Goal: Transaction & Acquisition: Obtain resource

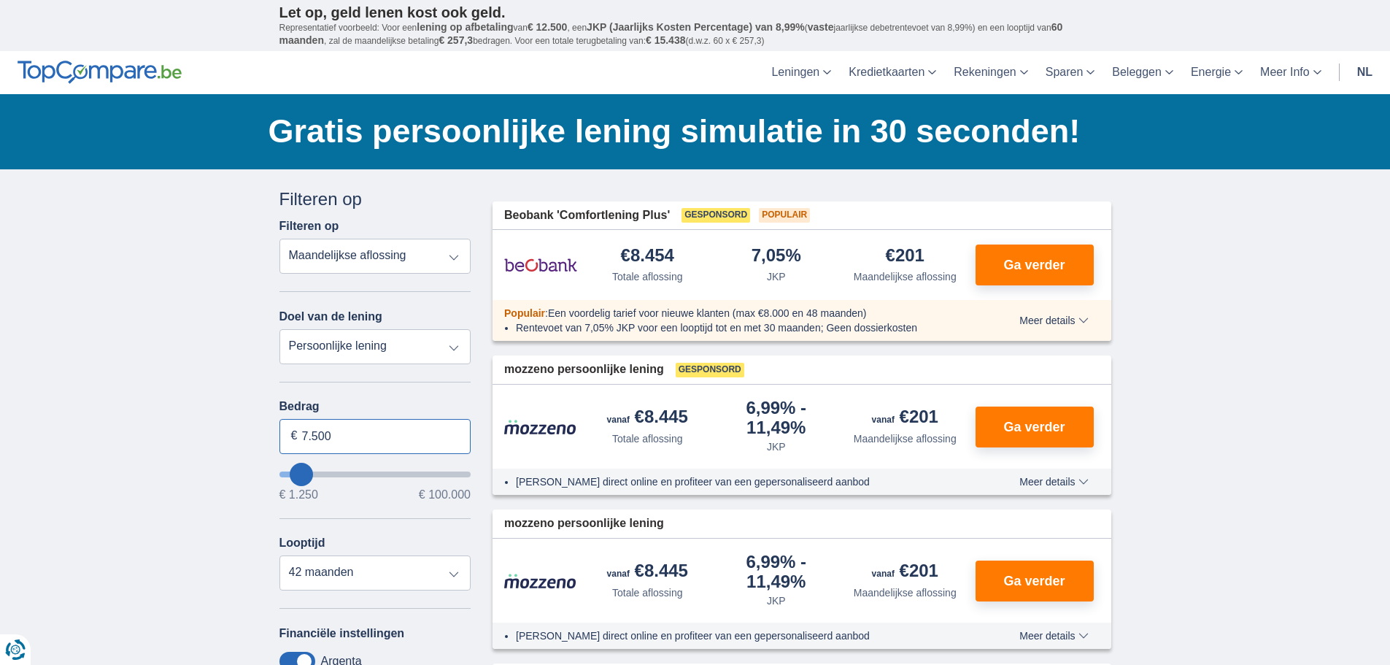
click at [359, 435] on input "7.500" at bounding box center [375, 436] width 192 height 35
type input "7"
type input "8.000"
type input "8250"
click at [279, 555] on select "12 maanden 18 maanden 24 maanden 30 maanden 36 maanden 42 maanden 48 maanden" at bounding box center [375, 572] width 192 height 35
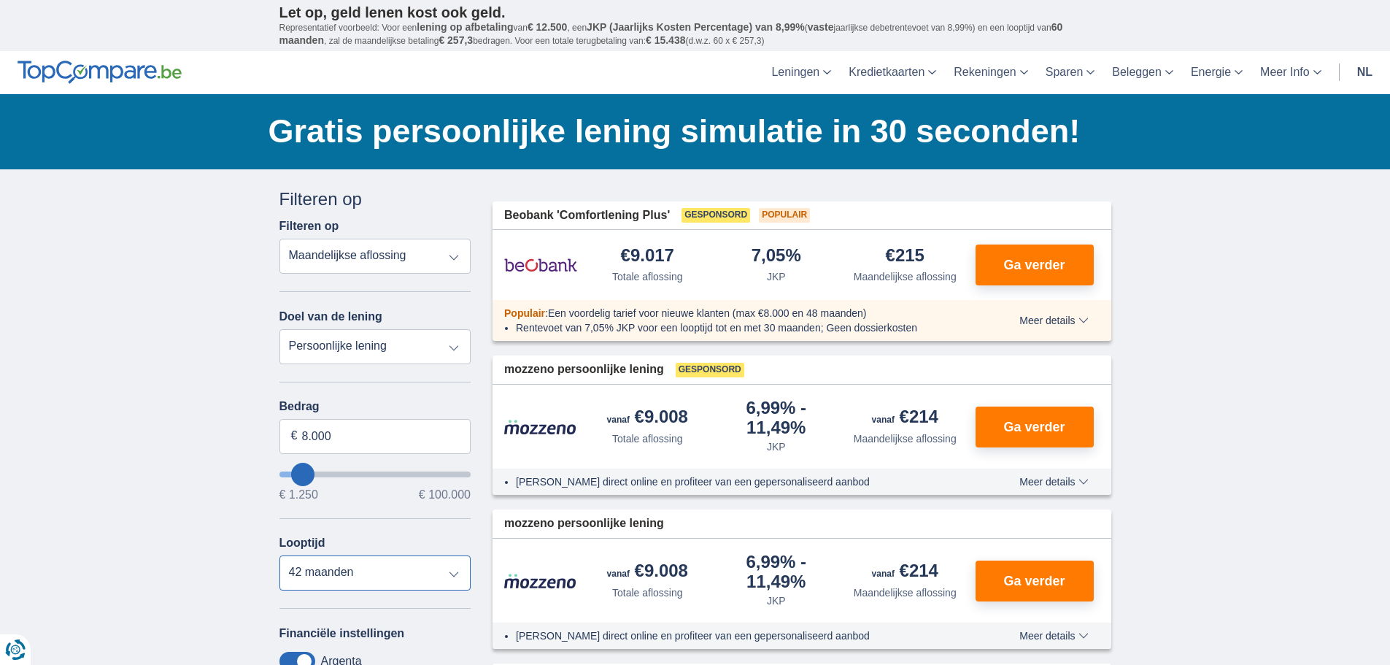
click at [454, 573] on select "12 maanden 18 maanden 24 maanden 30 maanden 36 maanden 42 maanden 48 maanden" at bounding box center [375, 572] width 192 height 35
select select "48"
click at [279, 555] on select "12 maanden 18 maanden 24 maanden 30 maanden 36 maanden 42 maanden 48 maanden" at bounding box center [375, 572] width 192 height 35
click at [307, 437] on input "8.000" at bounding box center [375, 436] width 192 height 35
type input "9.000"
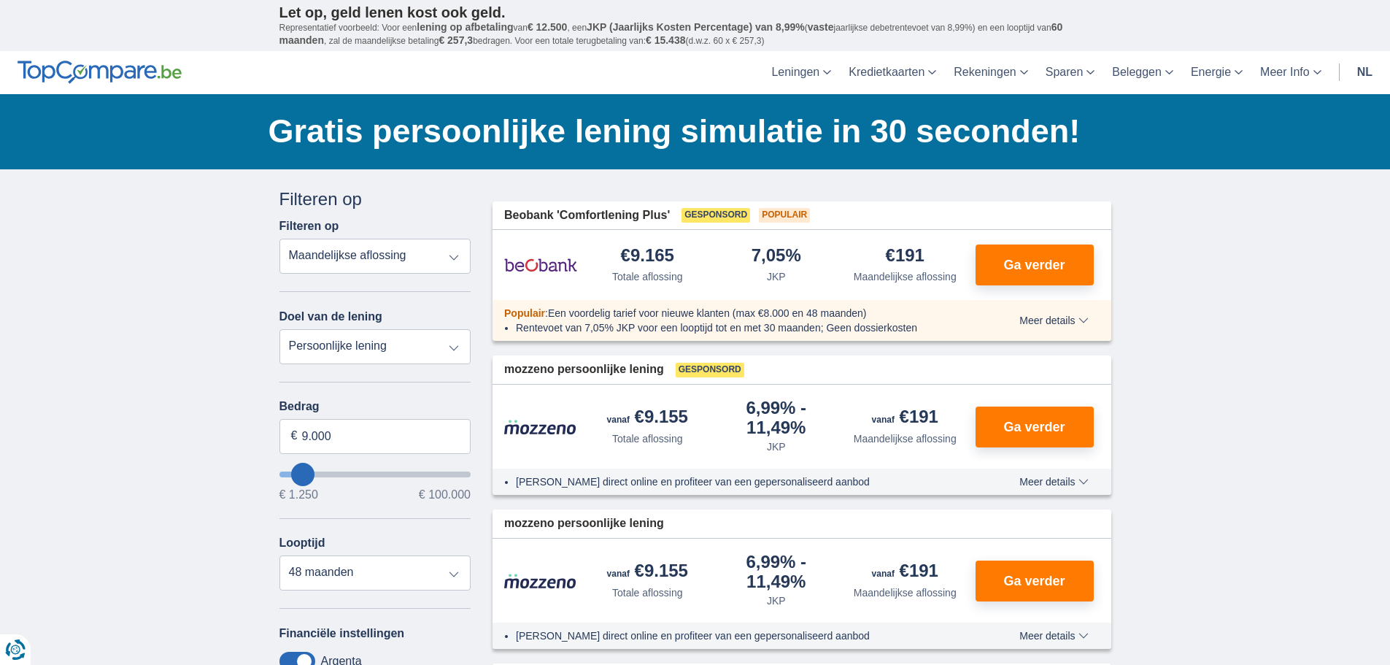
type input "9250"
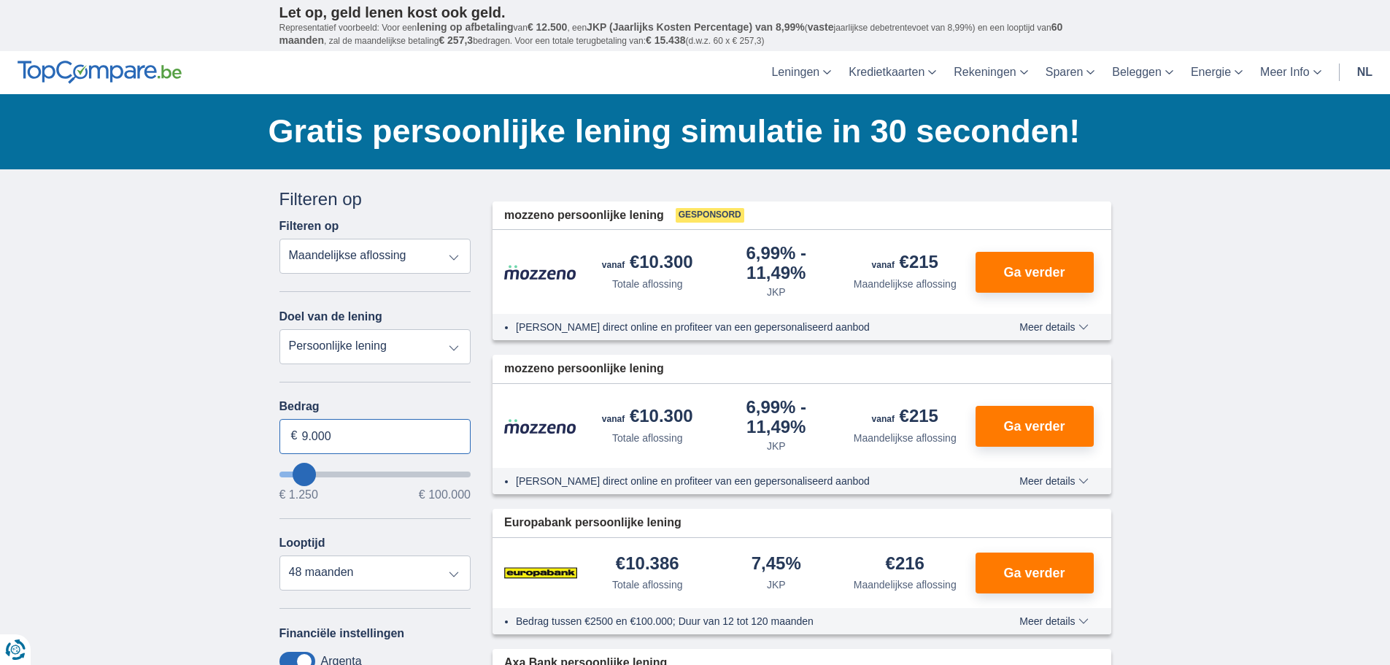
click at [309, 437] on input "9.000" at bounding box center [375, 436] width 192 height 35
type input "8.000"
type input "8250"
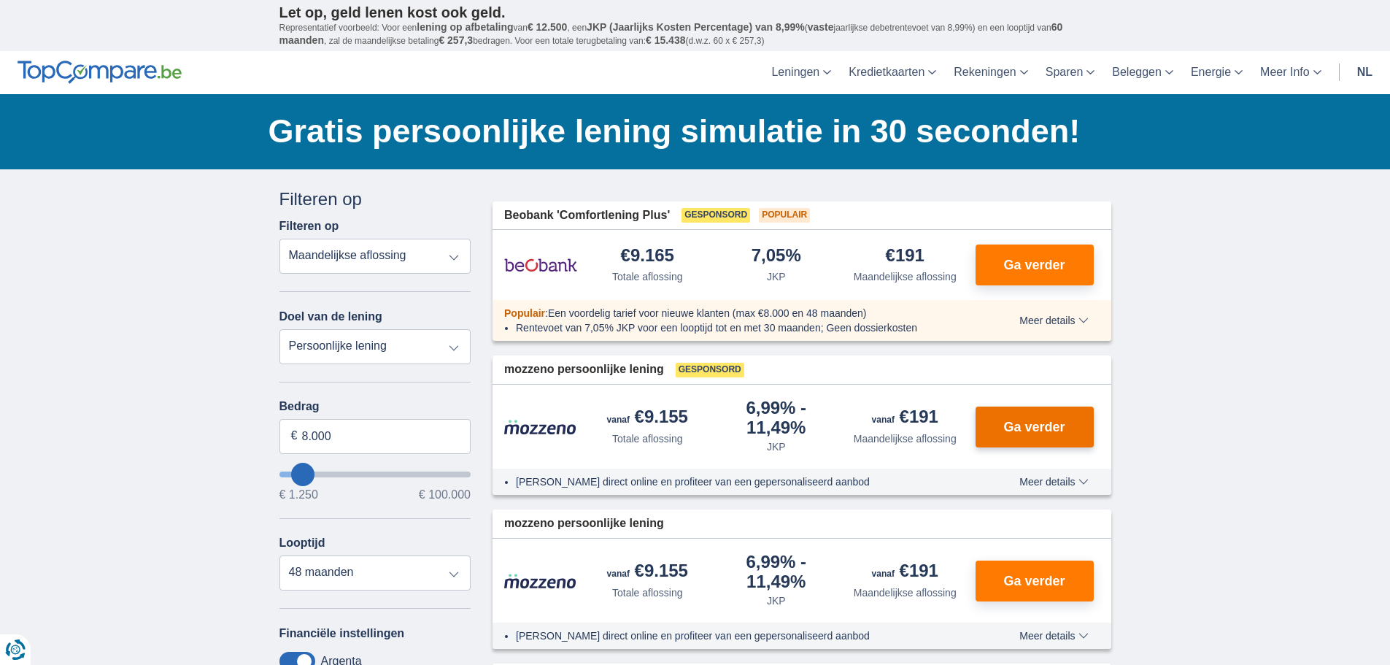
scroll to position [73, 0]
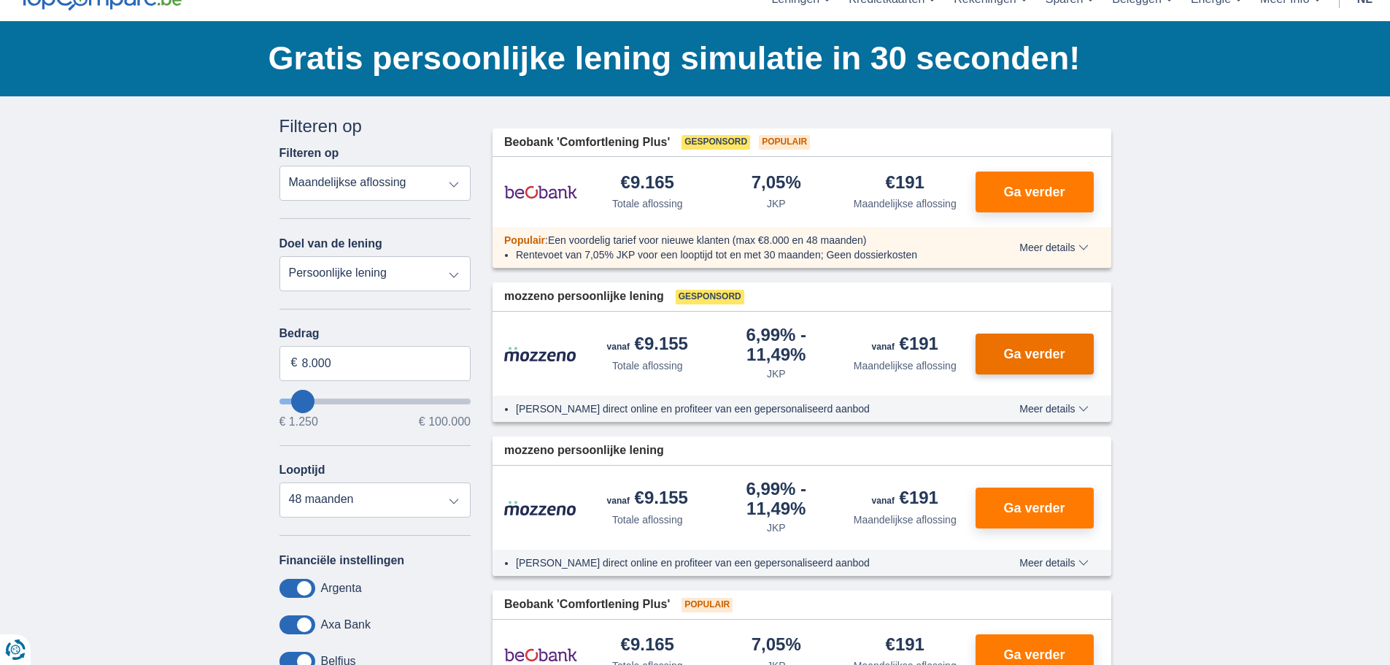
click at [1021, 356] on span "Ga verder" at bounding box center [1033, 353] width 61 height 13
